Goal: Entertainment & Leisure: Consume media (video, audio)

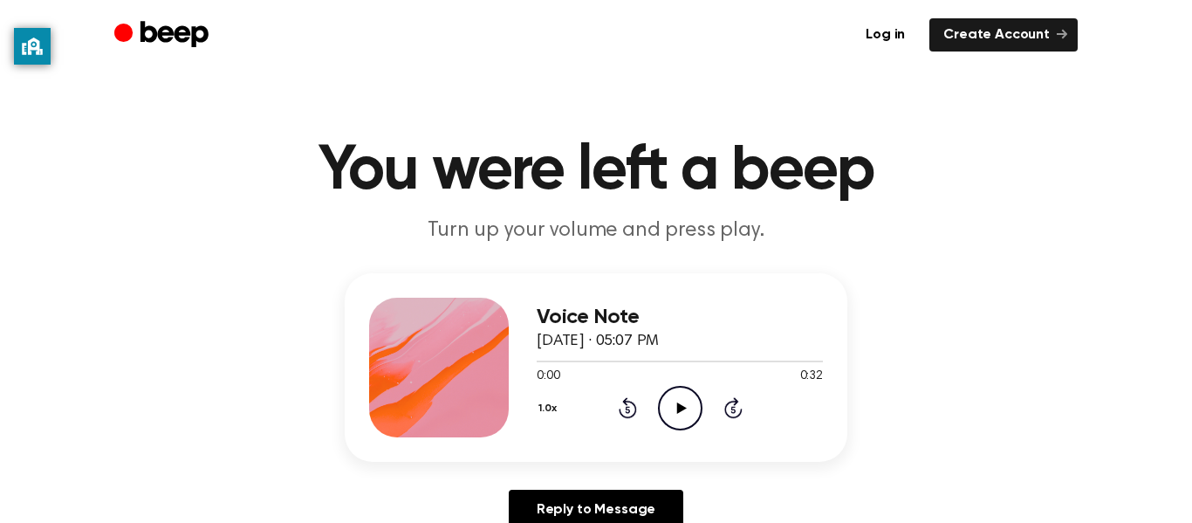
click at [689, 415] on icon "Play Audio" at bounding box center [680, 408] width 45 height 45
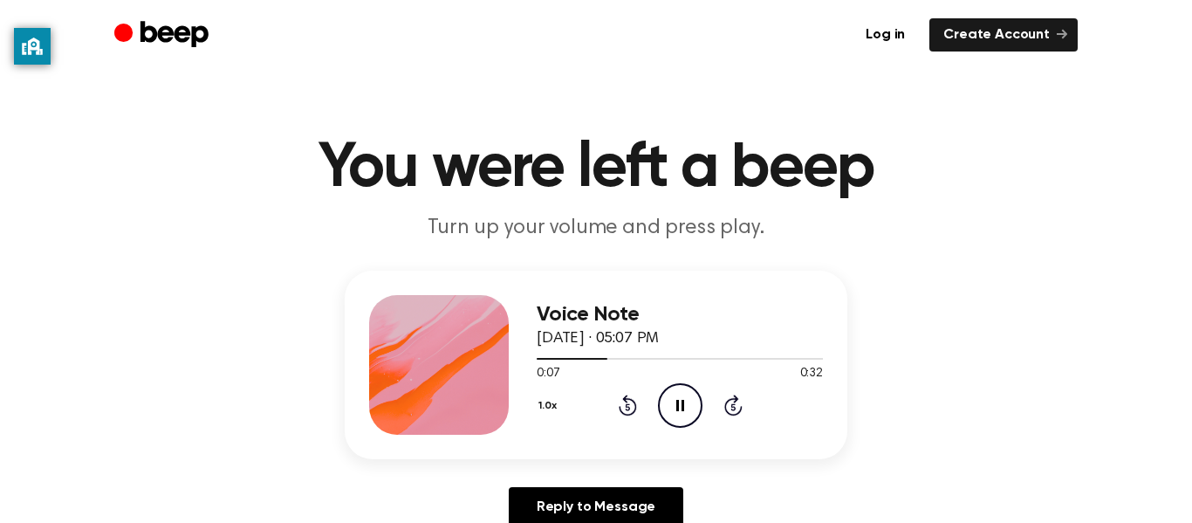
scroll to position [1, 0]
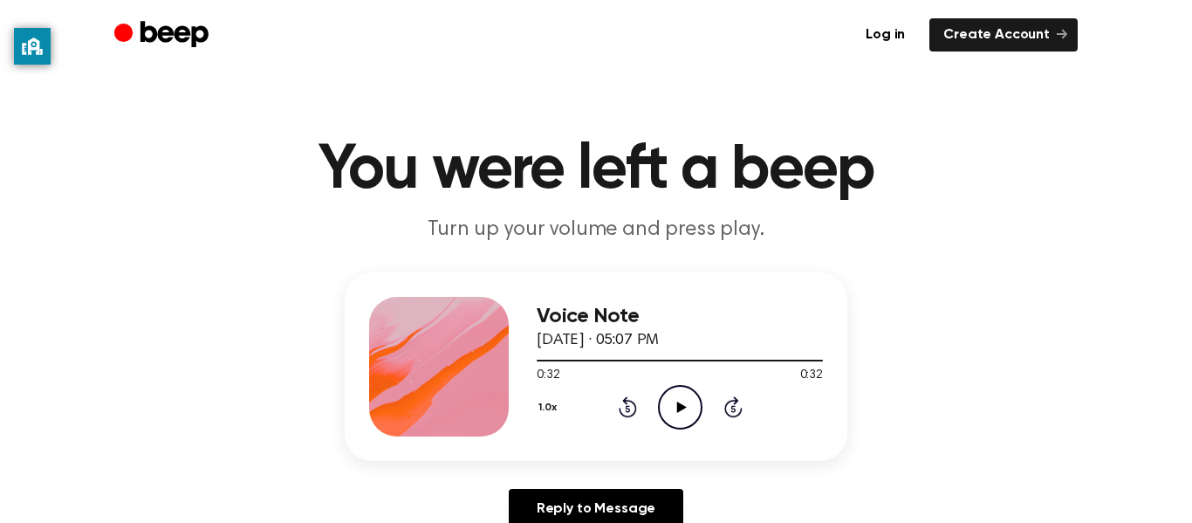
click at [620, 416] on icon "Rewind 5 seconds" at bounding box center [627, 406] width 19 height 23
click at [691, 404] on icon "Play Audio" at bounding box center [680, 407] width 45 height 45
click at [633, 411] on icon "Rewind 5 seconds" at bounding box center [627, 406] width 19 height 23
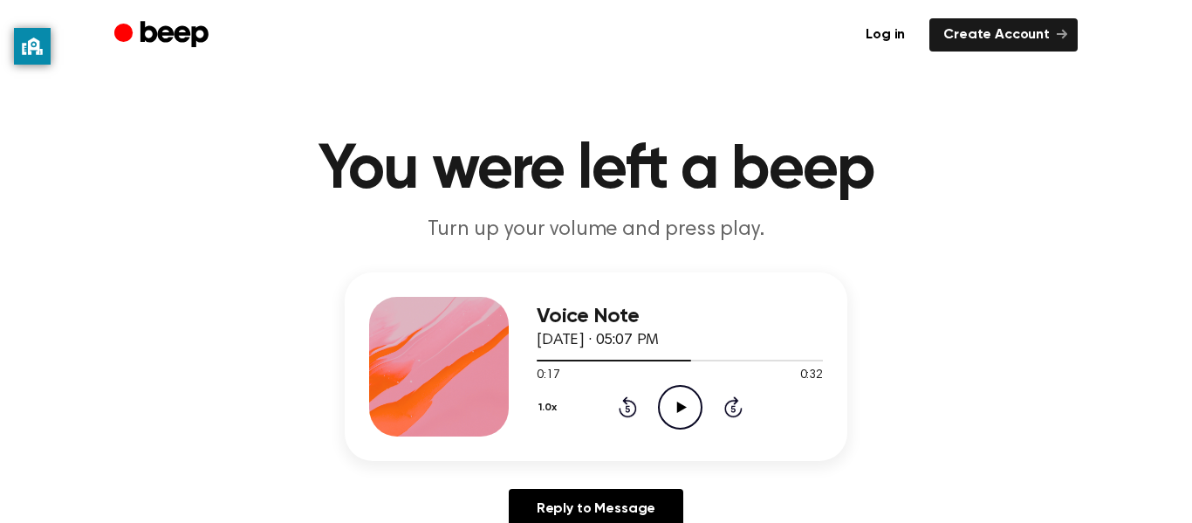
click at [724, 398] on icon "Skip 5 seconds" at bounding box center [732, 406] width 19 height 23
click at [690, 399] on icon "Play Audio" at bounding box center [680, 407] width 45 height 45
click at [737, 408] on icon "Skip 5 seconds" at bounding box center [732, 406] width 19 height 23
click at [732, 408] on icon at bounding box center [732, 409] width 4 height 7
click at [736, 412] on icon "Skip 5 seconds" at bounding box center [732, 406] width 19 height 23
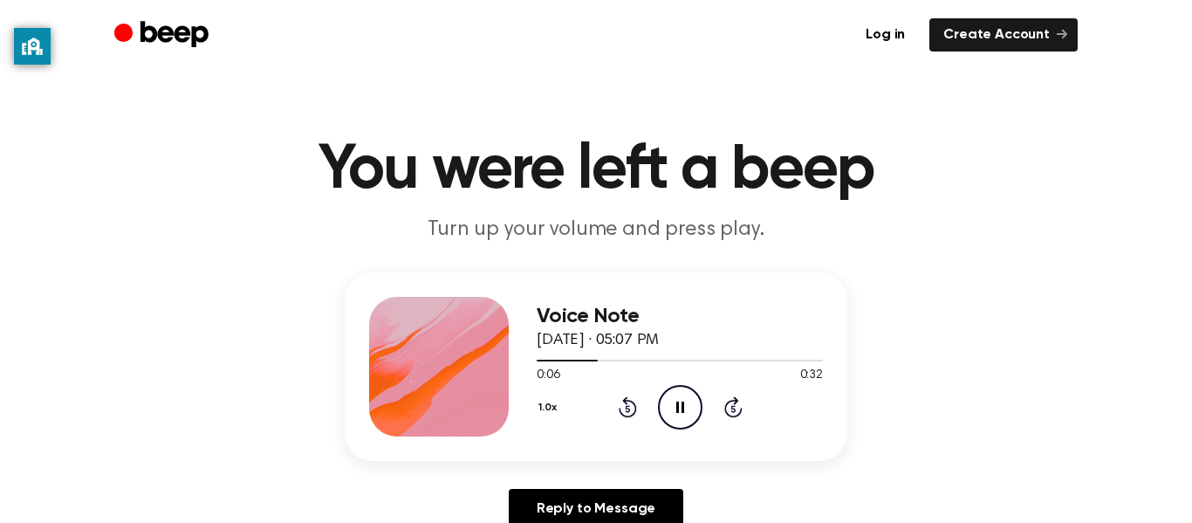
click at [736, 412] on icon "Skip 5 seconds" at bounding box center [732, 406] width 19 height 23
click at [734, 413] on icon "Skip 5 seconds" at bounding box center [732, 406] width 19 height 23
click at [724, 399] on icon "Skip 5 seconds" at bounding box center [732, 406] width 19 height 23
click at [670, 422] on icon "Play Audio" at bounding box center [680, 408] width 45 height 45
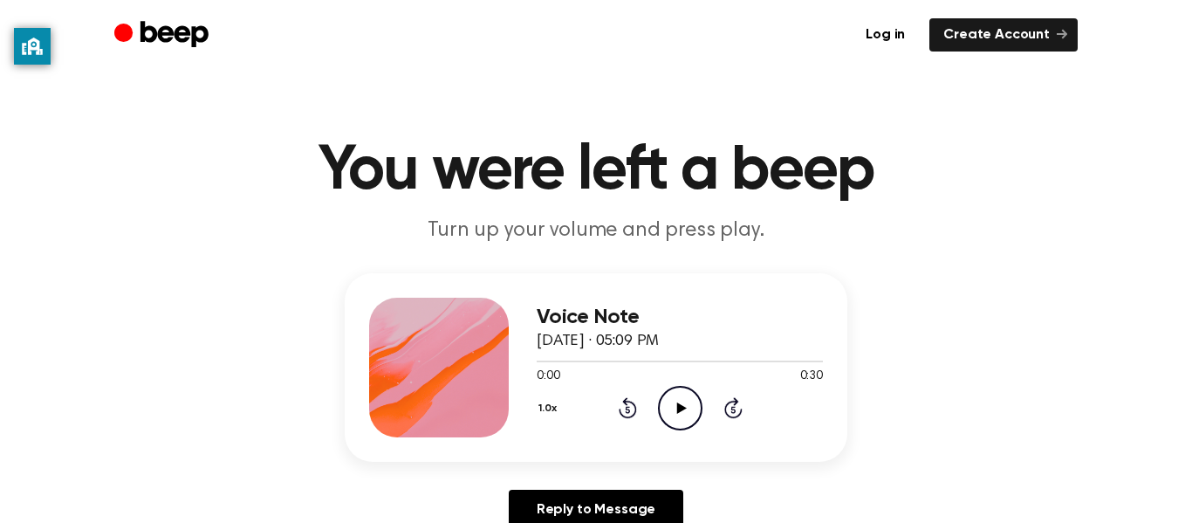
click at [683, 418] on icon "Play Audio" at bounding box center [680, 408] width 45 height 45
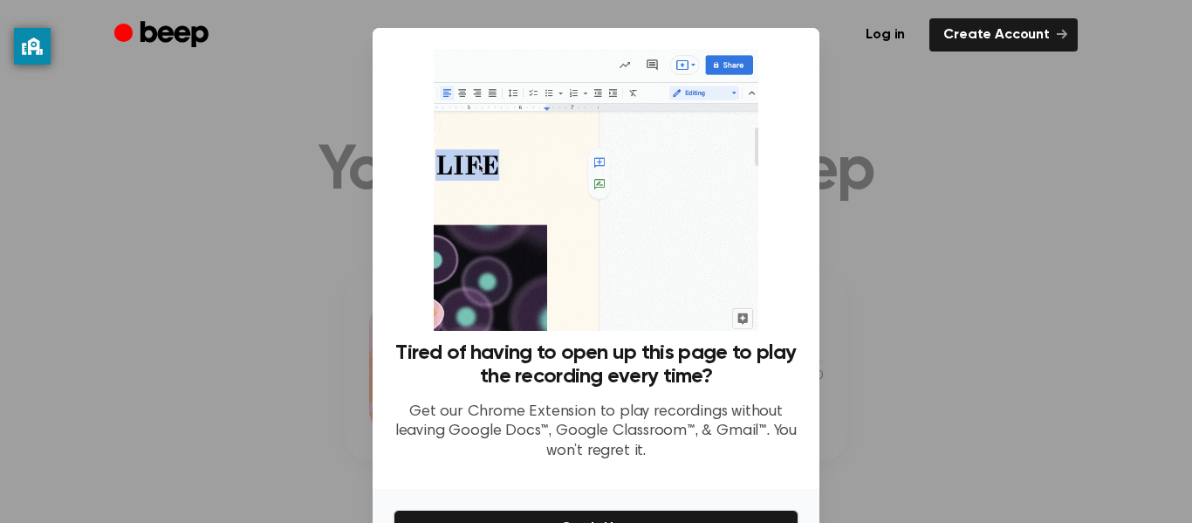
click at [930, 417] on div at bounding box center [596, 261] width 1192 height 523
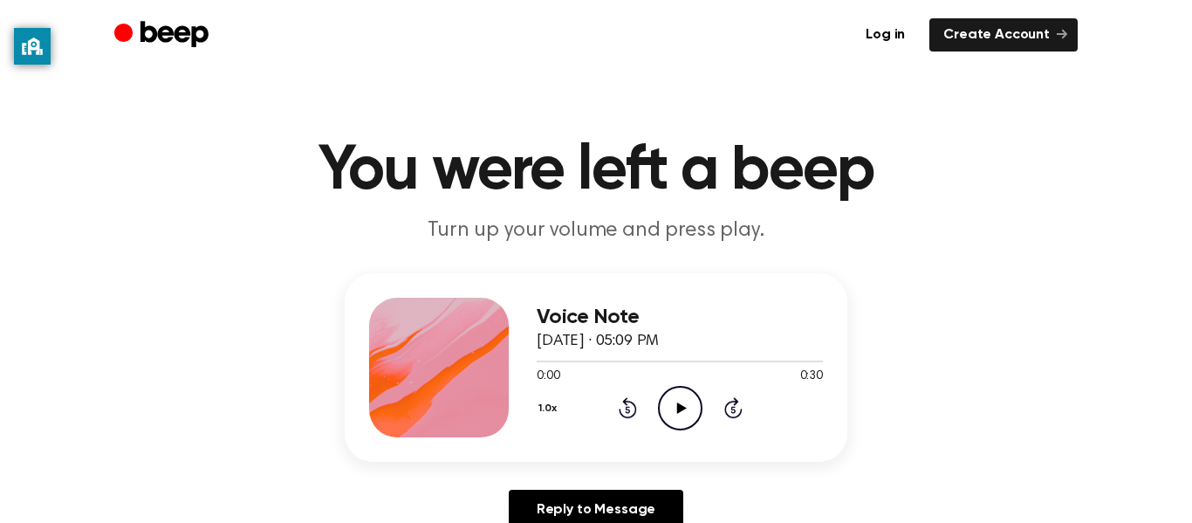
click at [692, 403] on icon "Play Audio" at bounding box center [680, 408] width 45 height 45
click at [685, 421] on icon "Play Audio" at bounding box center [680, 408] width 45 height 45
